Goal: Information Seeking & Learning: Learn about a topic

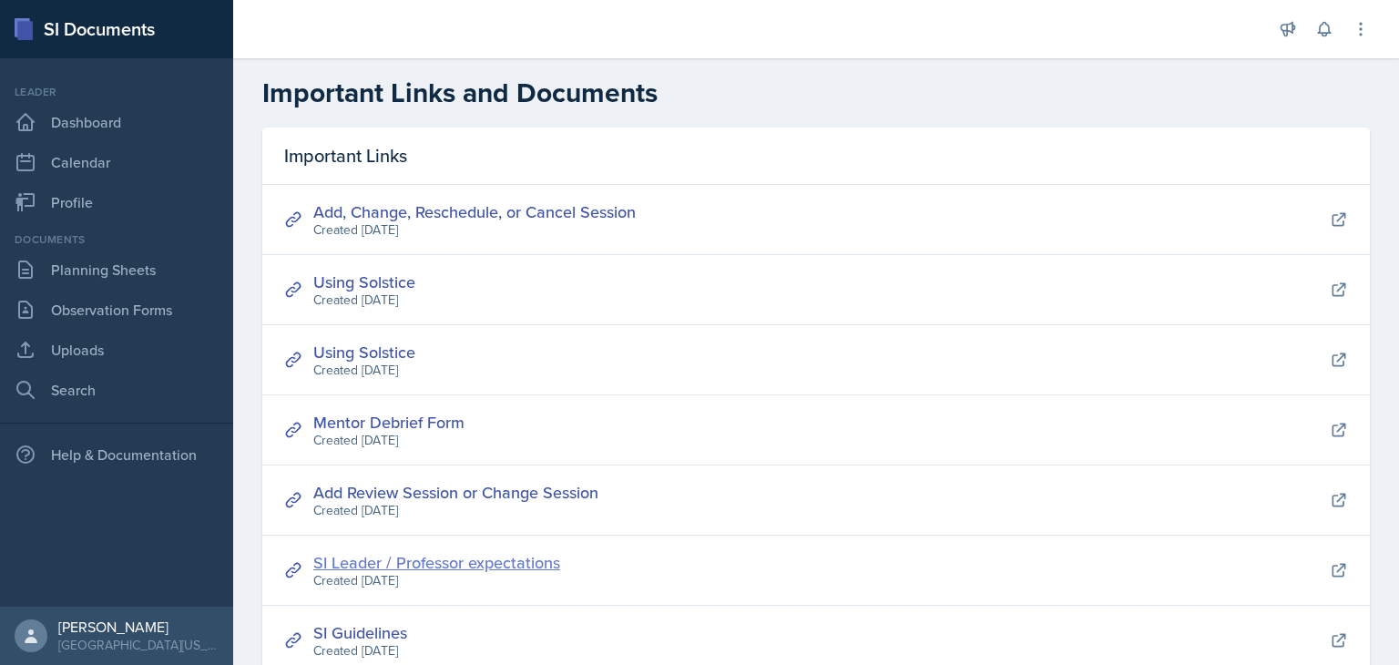
click at [434, 563] on link "SI Leader / Professor expectations" at bounding box center [436, 562] width 247 height 23
click at [437, 426] on link "Mentor Debrief Form" at bounding box center [388, 422] width 151 height 23
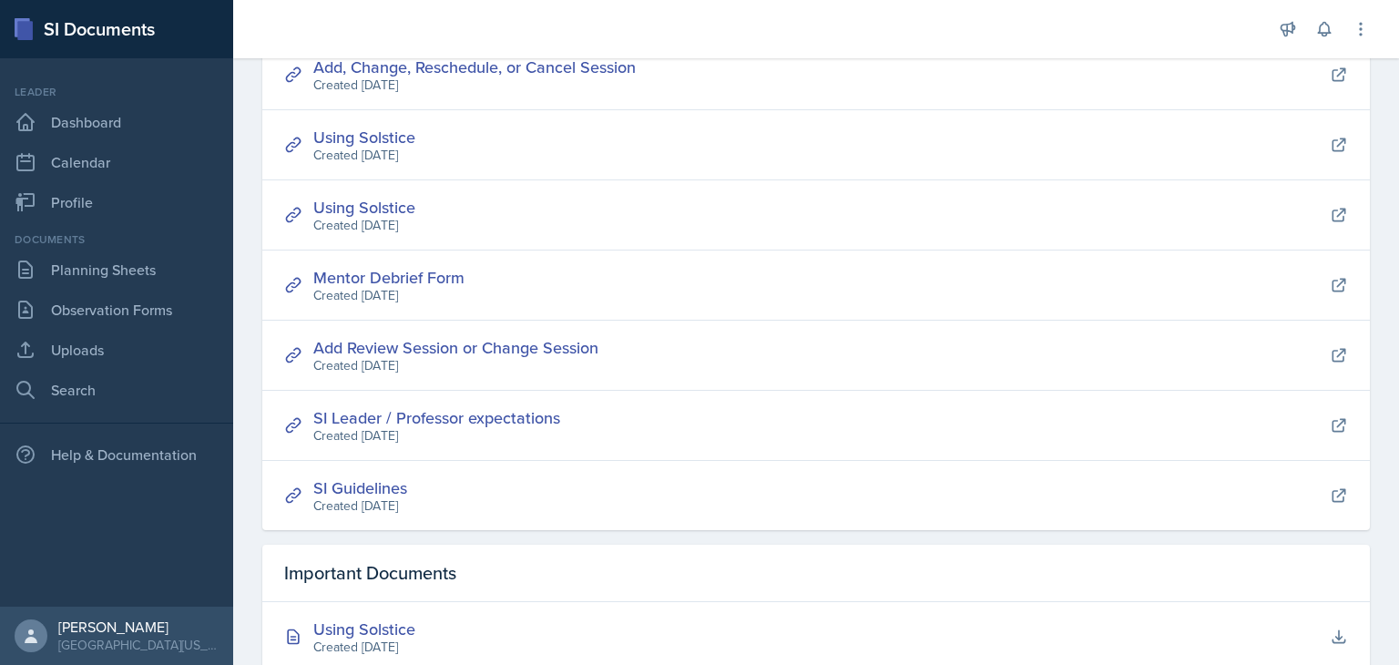
scroll to position [181, 0]
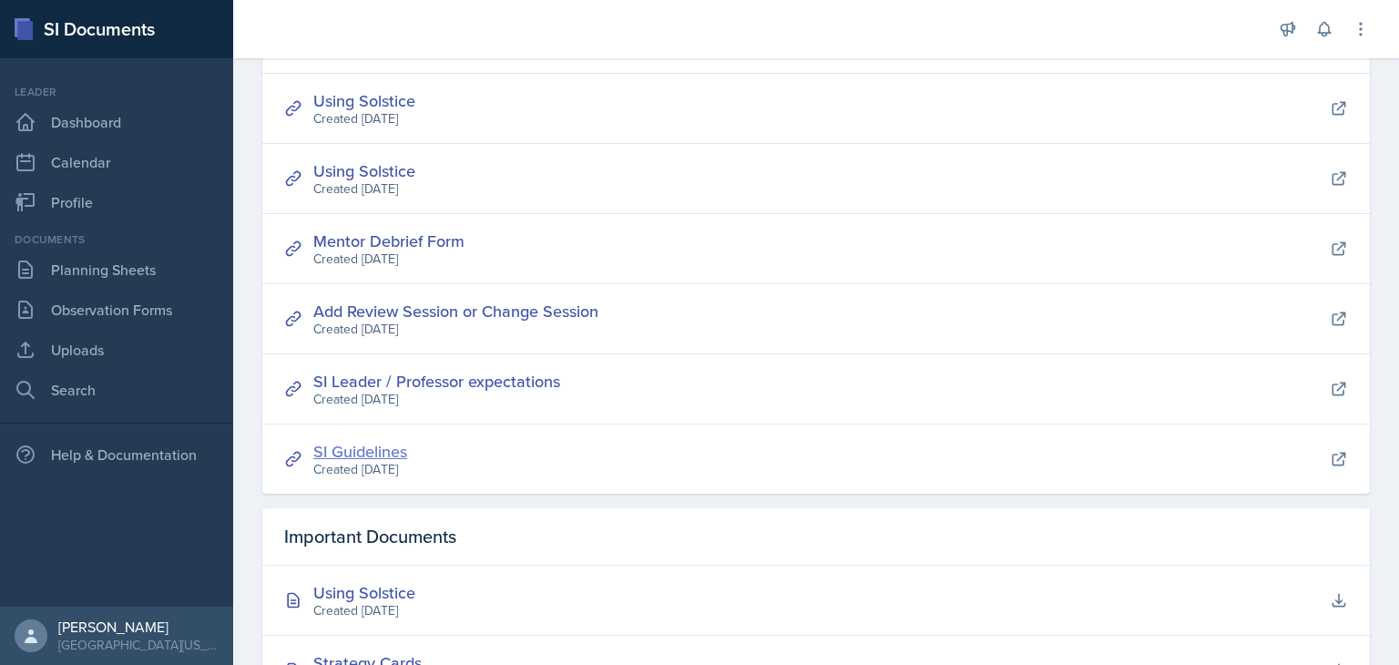
click at [376, 449] on link "SI Guidelines" at bounding box center [360, 451] width 94 height 23
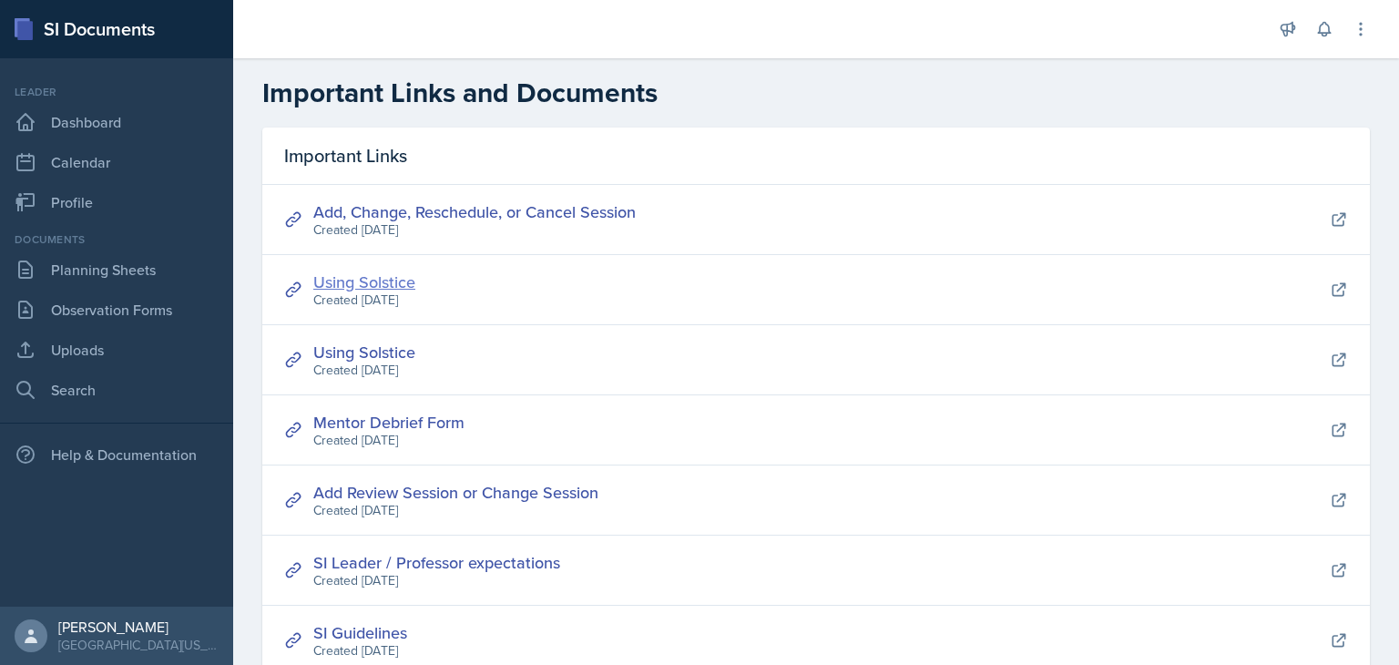
click at [395, 285] on link "Using Solstice" at bounding box center [364, 282] width 102 height 23
click at [379, 352] on link "Using Solstice" at bounding box center [364, 352] width 102 height 23
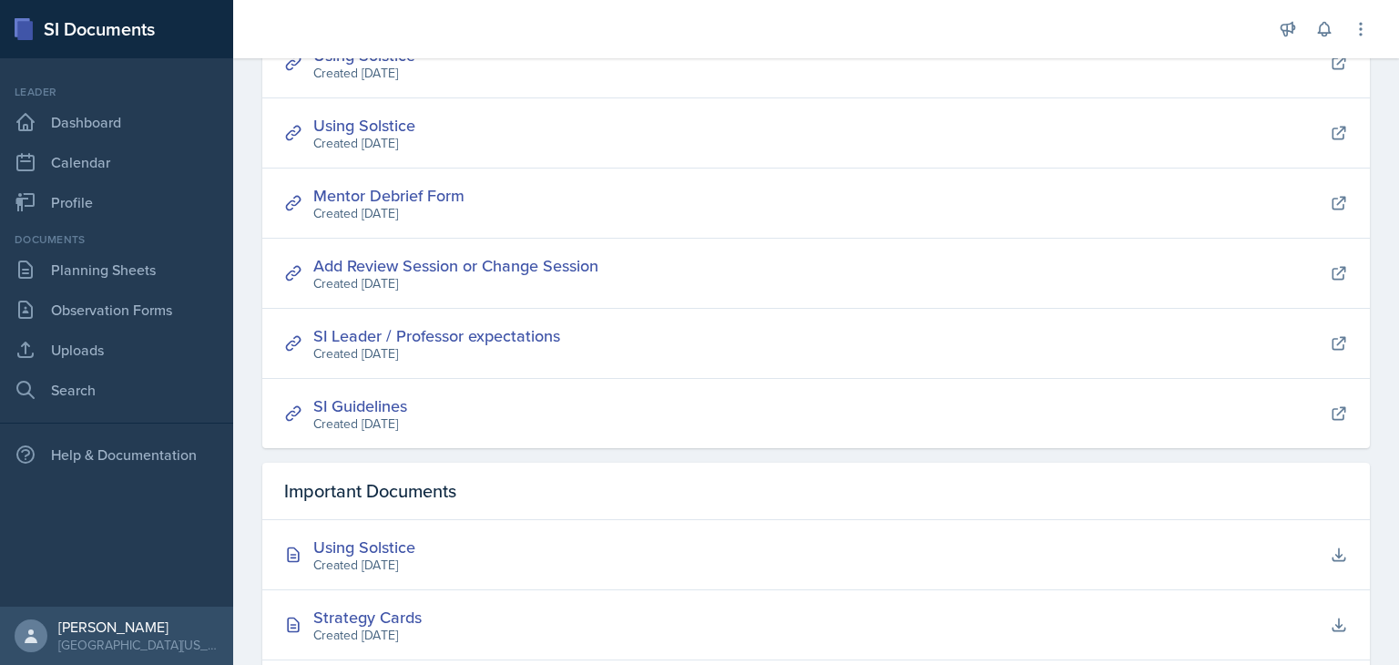
scroll to position [224, 0]
